Goal: Information Seeking & Learning: Learn about a topic

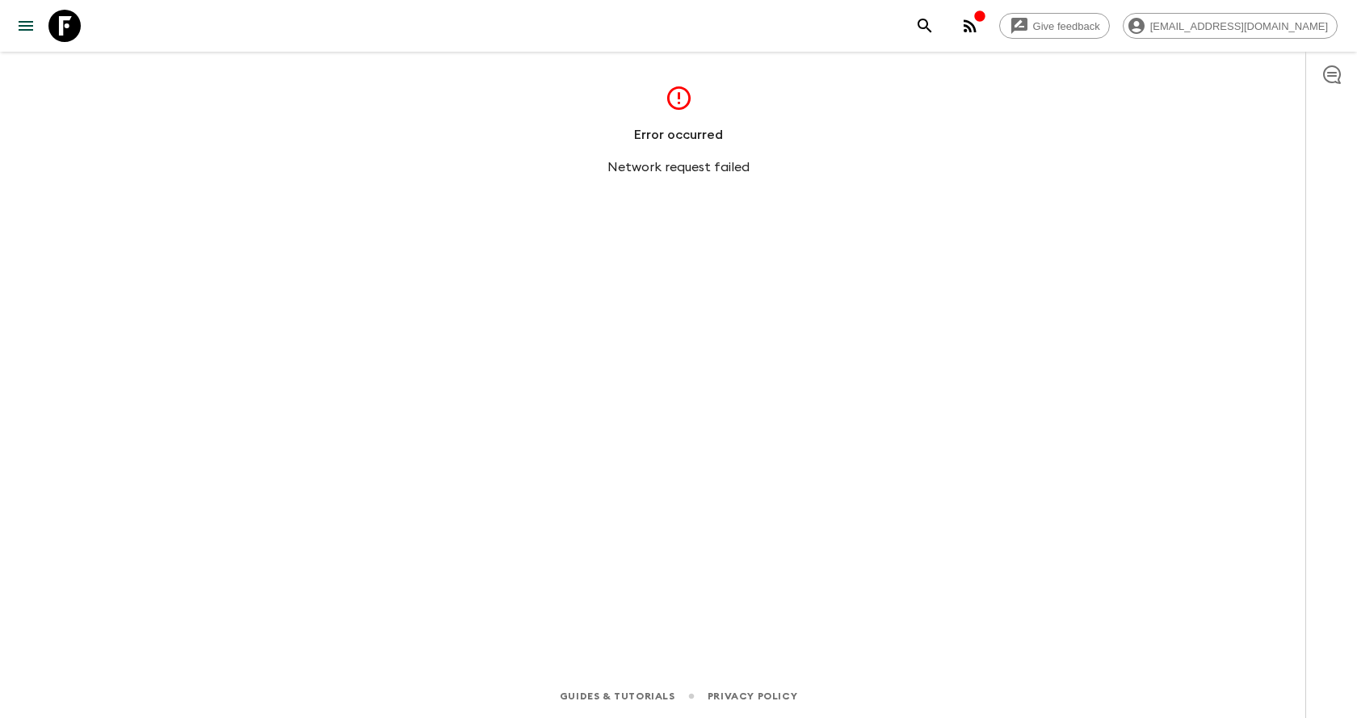
click at [32, 24] on icon "menu" at bounding box center [25, 25] width 19 height 19
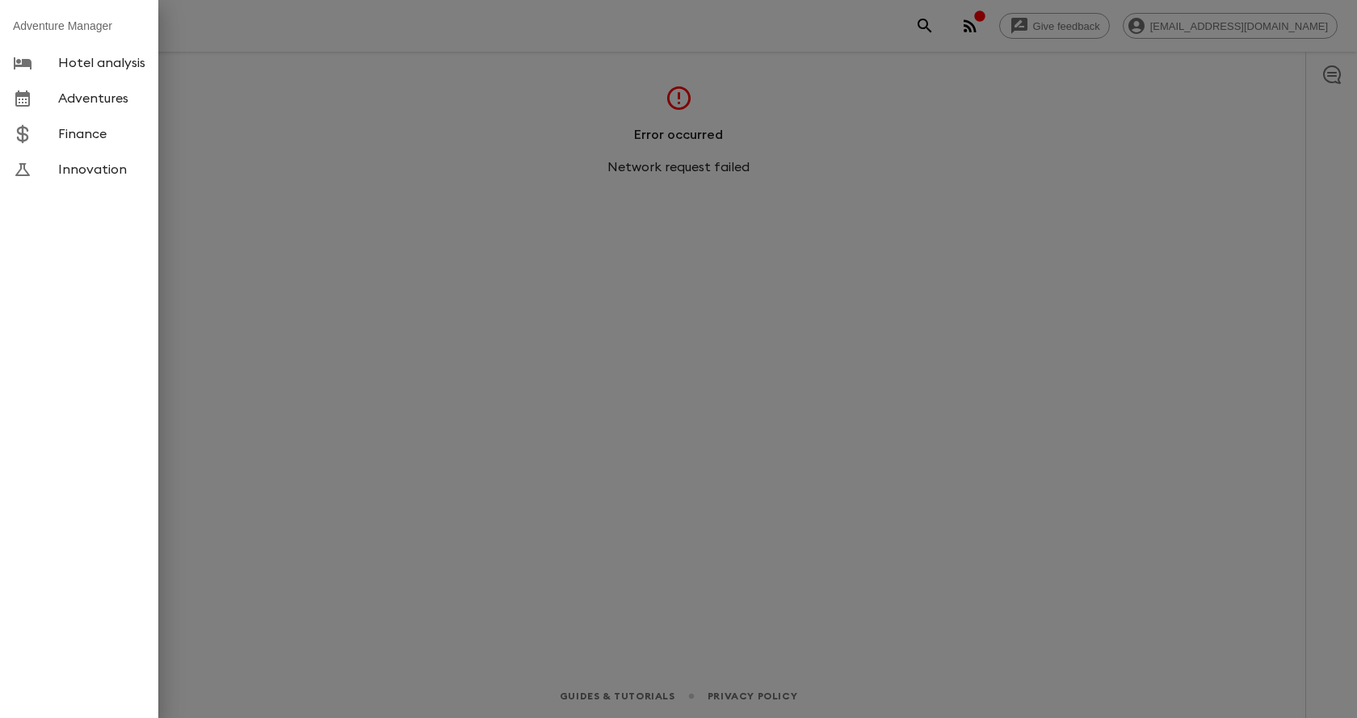
click at [340, 164] on div at bounding box center [678, 359] width 1357 height 718
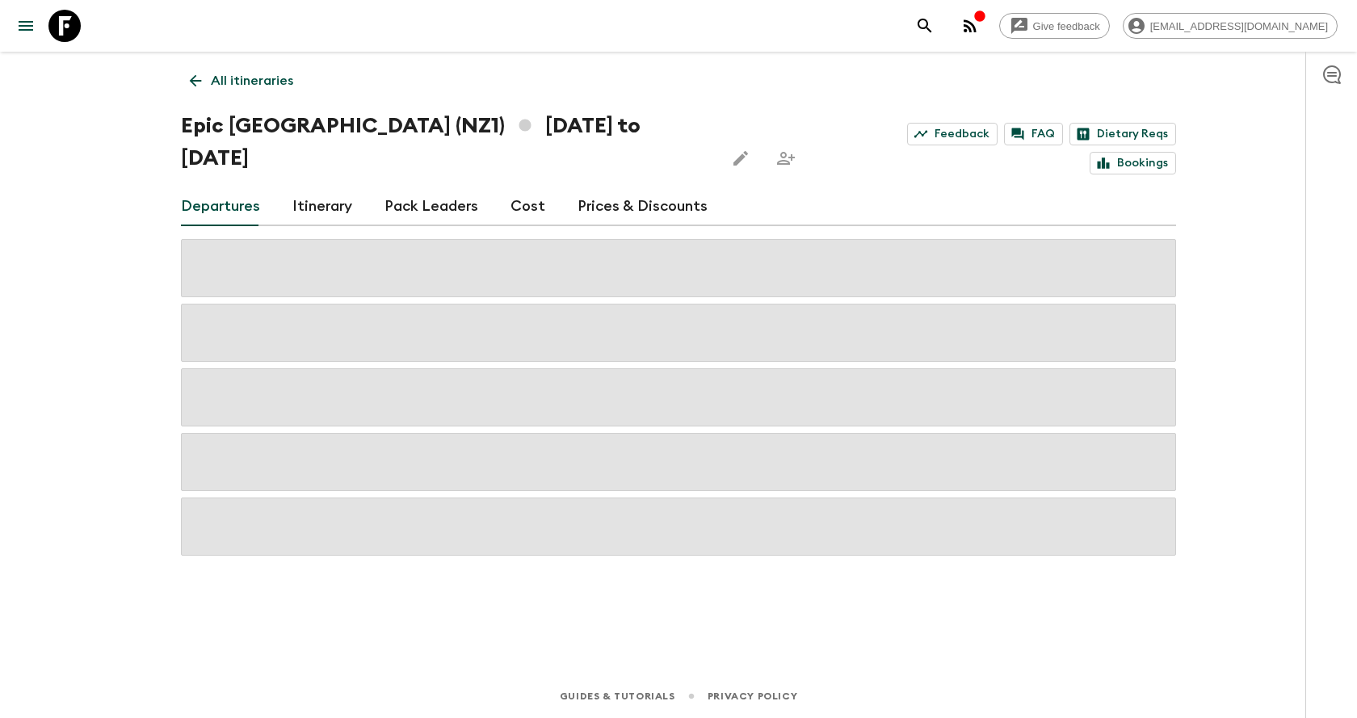
click at [195, 69] on link "All itineraries" at bounding box center [241, 81] width 121 height 32
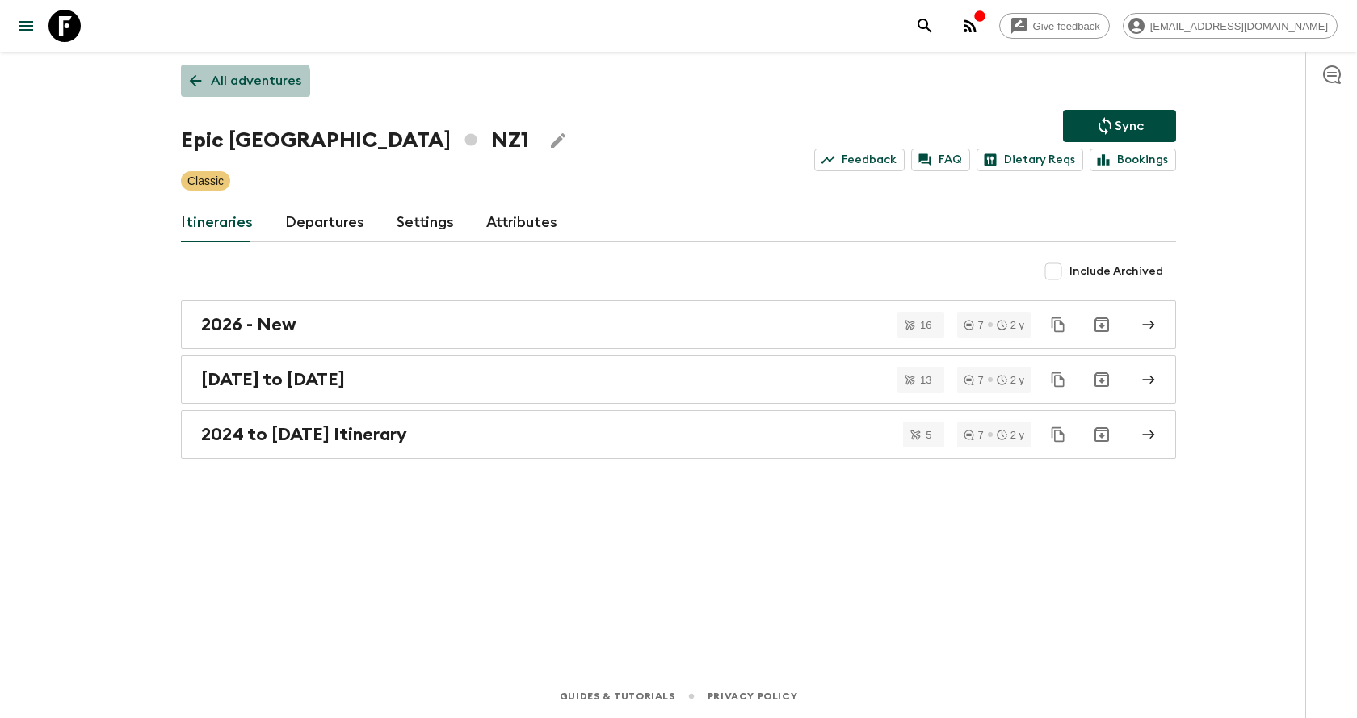
click at [209, 89] on link "All adventures" at bounding box center [245, 81] width 129 height 32
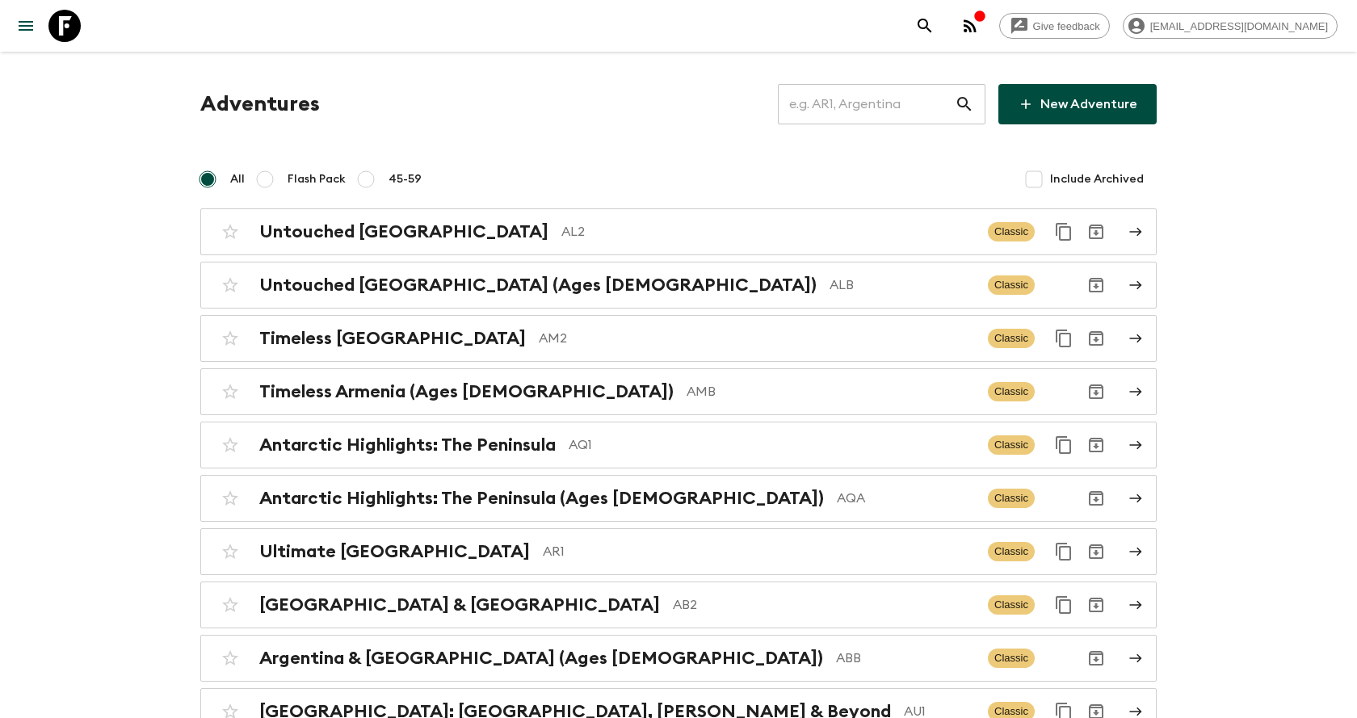
click at [834, 103] on input "text" at bounding box center [866, 104] width 177 height 45
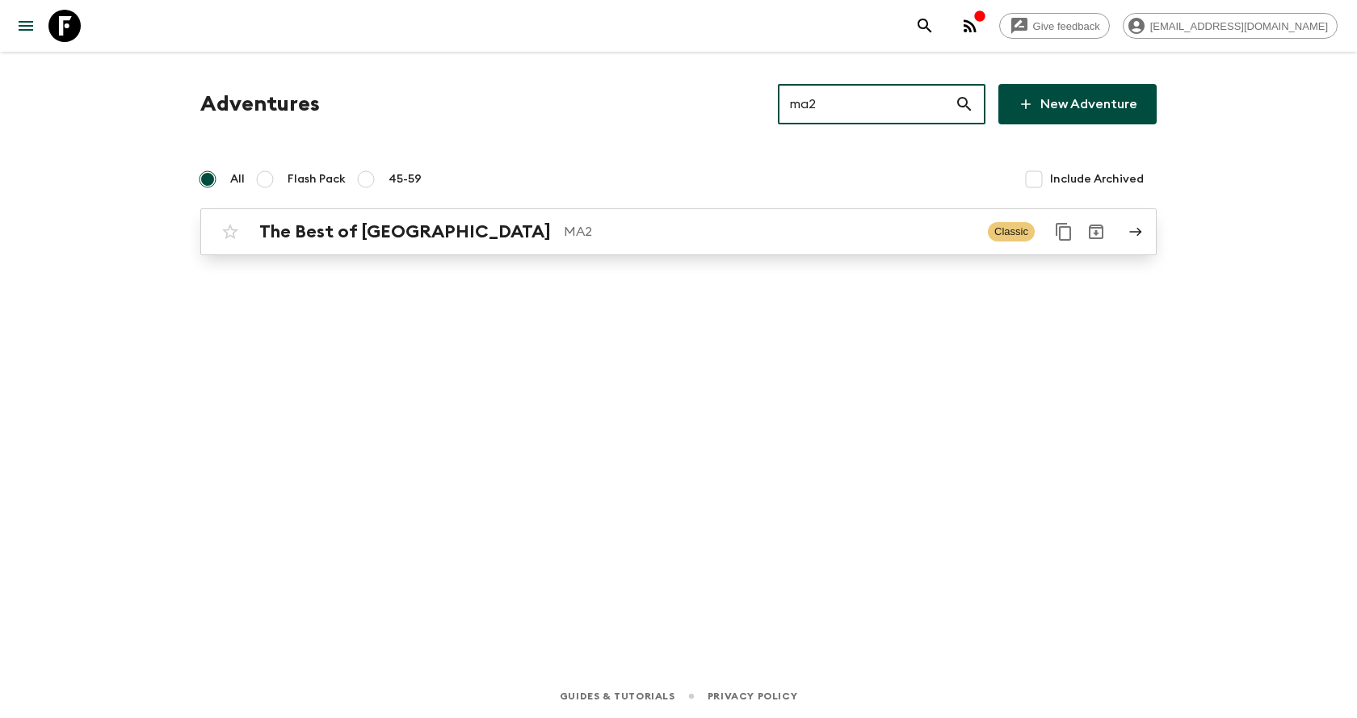
type input "ma2"
click at [643, 228] on p "MA2" at bounding box center [769, 231] width 411 height 19
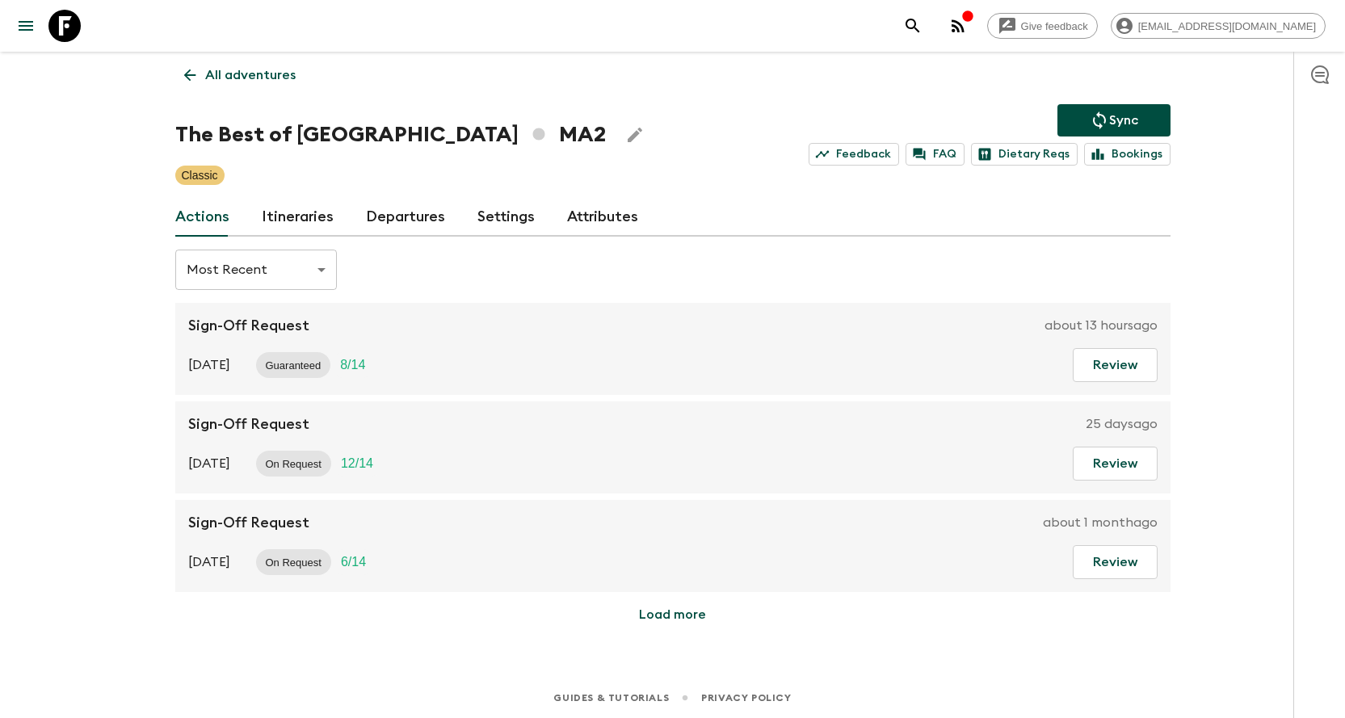
scroll to position [7, 0]
click at [329, 223] on link "Itineraries" at bounding box center [298, 215] width 72 height 39
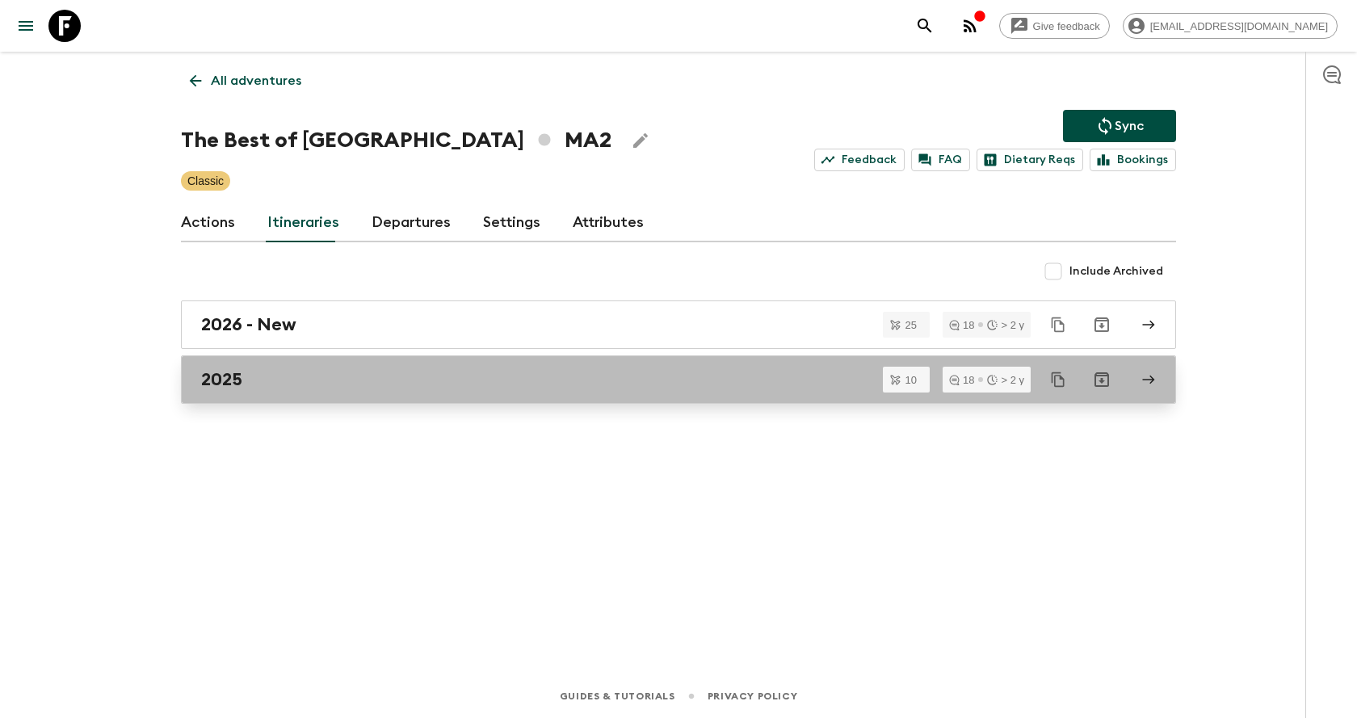
click at [372, 377] on div "2025" at bounding box center [663, 379] width 924 height 21
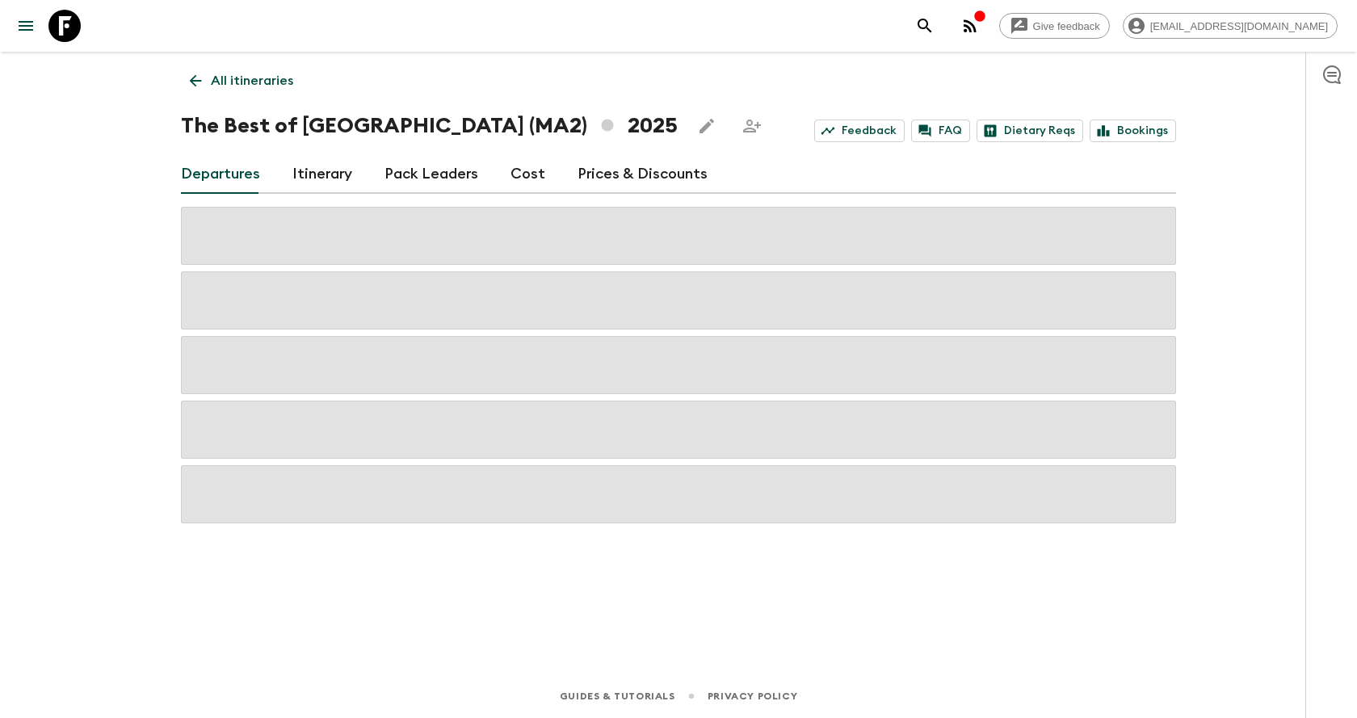
click at [523, 180] on link "Cost" at bounding box center [527, 174] width 35 height 39
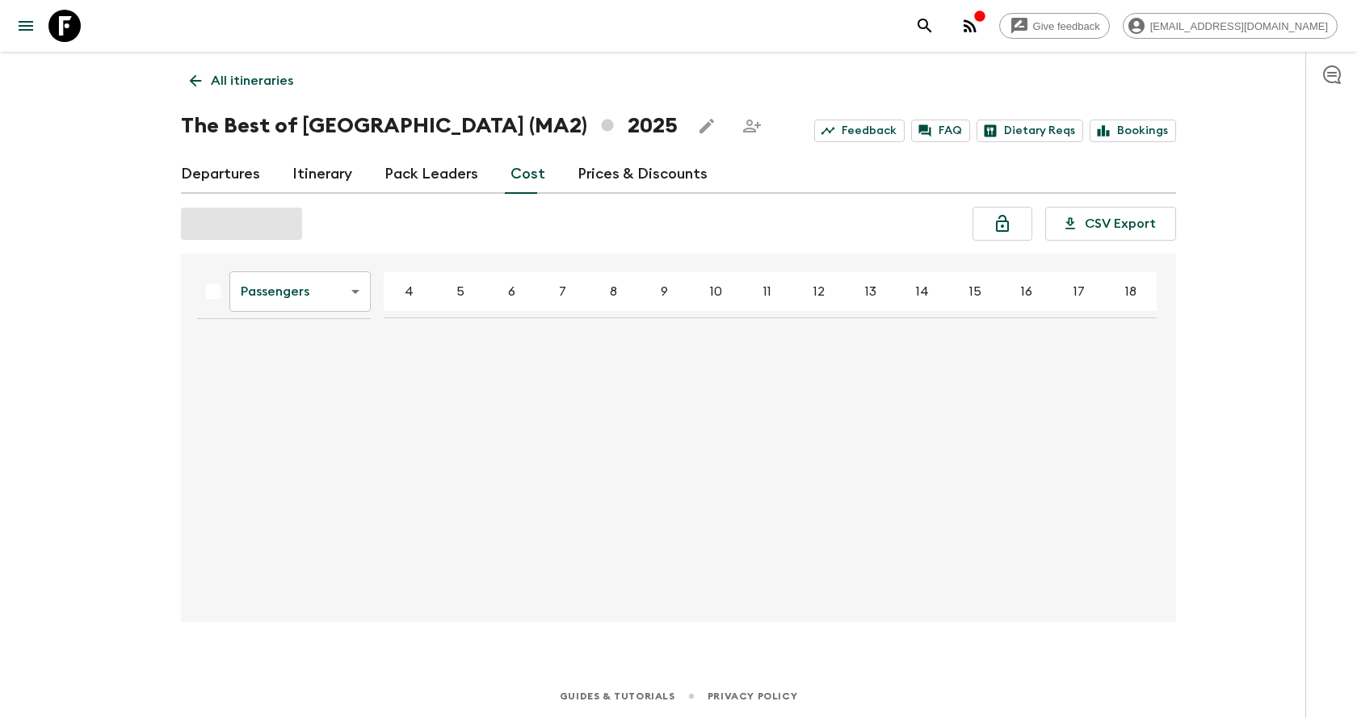
click at [306, 178] on link "Itinerary" at bounding box center [322, 174] width 60 height 39
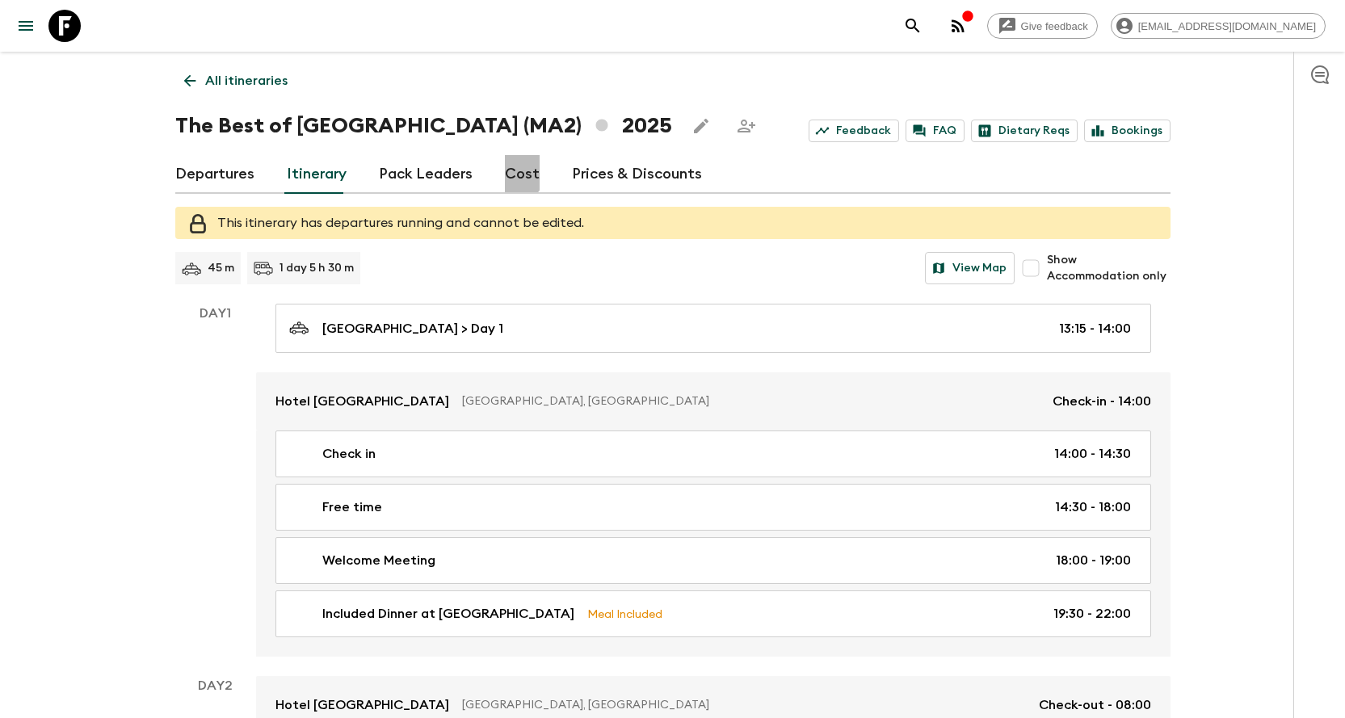
click at [505, 172] on link "Cost" at bounding box center [522, 174] width 35 height 39
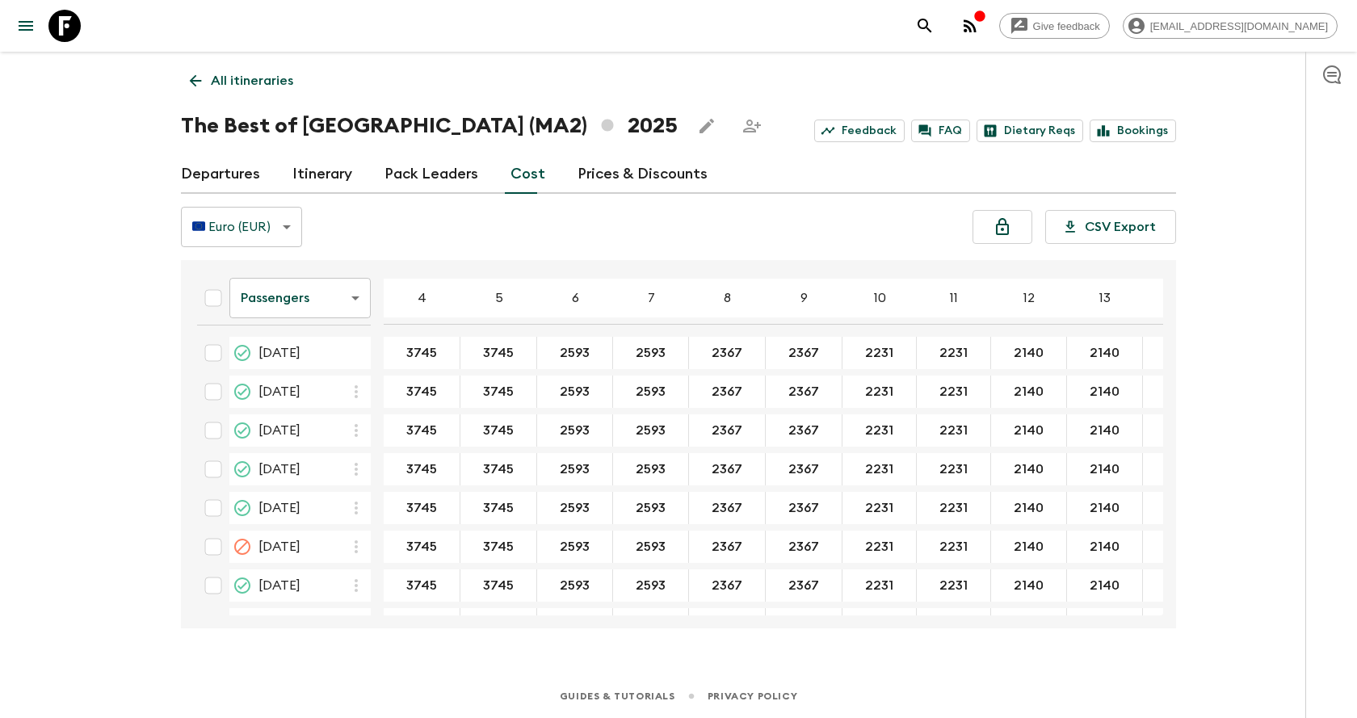
click at [304, 174] on link "Itinerary" at bounding box center [322, 174] width 60 height 39
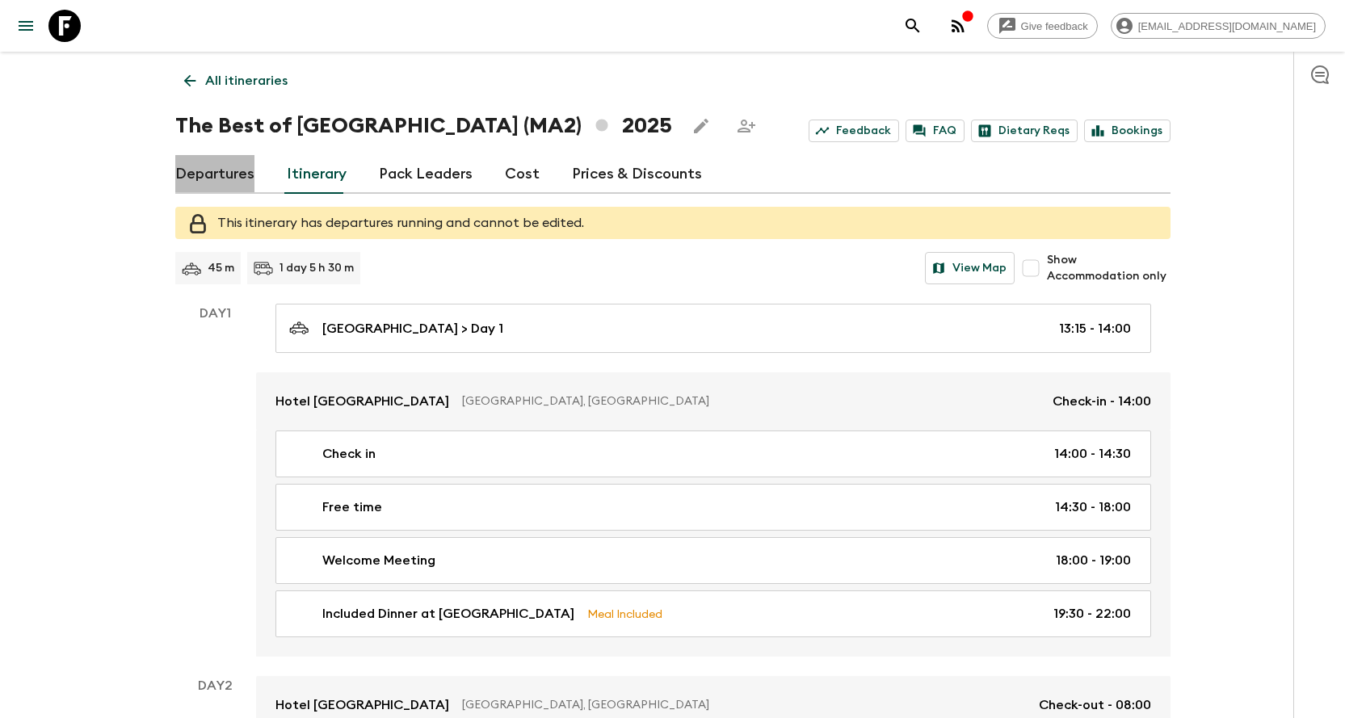
click at [231, 185] on link "Departures" at bounding box center [214, 174] width 79 height 39
